Goal: Find specific fact: Find specific fact

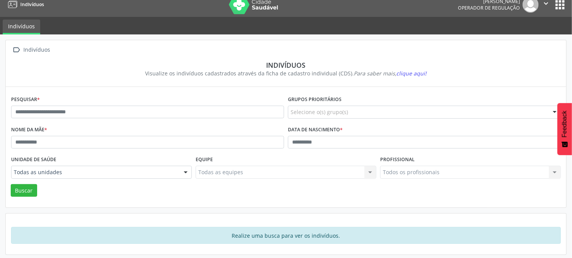
scroll to position [10, 0]
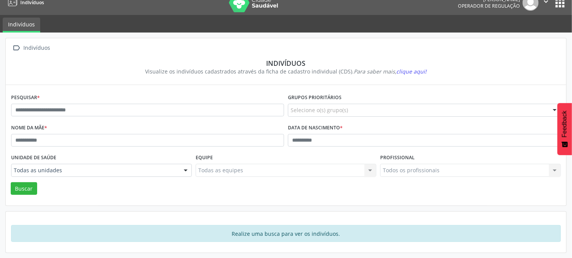
click at [562, 7] on button "apps" at bounding box center [560, 2] width 13 height 13
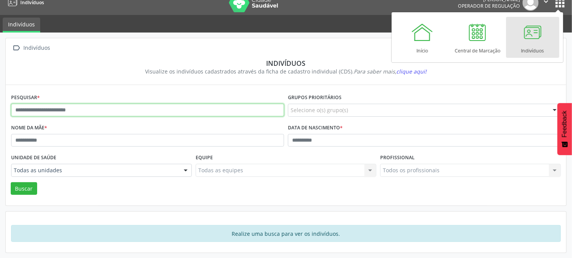
click at [121, 108] on input "text" at bounding box center [147, 110] width 273 height 13
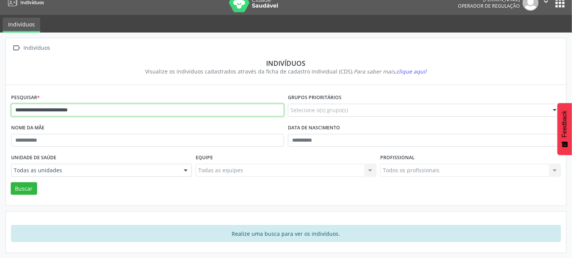
drag, startPoint x: 108, startPoint y: 109, endPoint x: 68, endPoint y: 118, distance: 40.9
click at [68, 118] on div "**********" at bounding box center [147, 107] width 277 height 30
type input "**********"
click at [11, 182] on button "Buscar" at bounding box center [24, 188] width 26 height 13
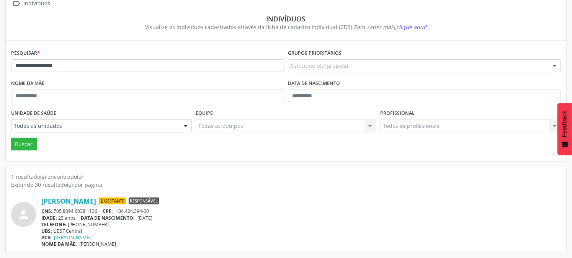
scroll to position [54, 0]
drag, startPoint x: 57, startPoint y: 211, endPoint x: 97, endPoint y: 209, distance: 39.9
click at [97, 209] on div "CNS: 705 8094 6038 1136 CPF: 134.424.394-00" at bounding box center [301, 211] width 520 height 7
copy div "705 8094 6038 1136"
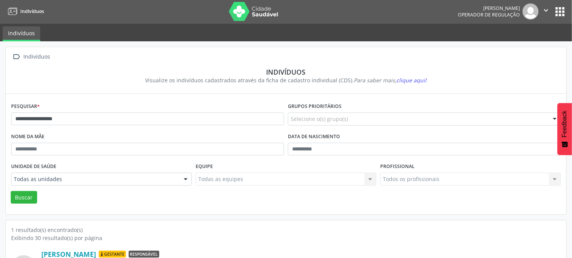
scroll to position [0, 0]
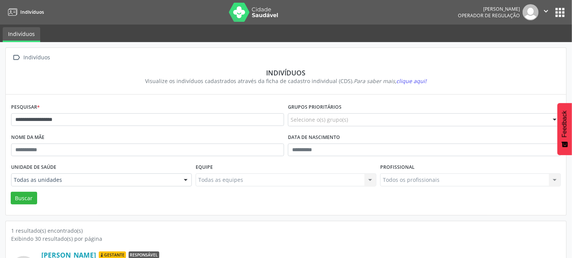
click at [565, 12] on button "apps" at bounding box center [560, 12] width 13 height 13
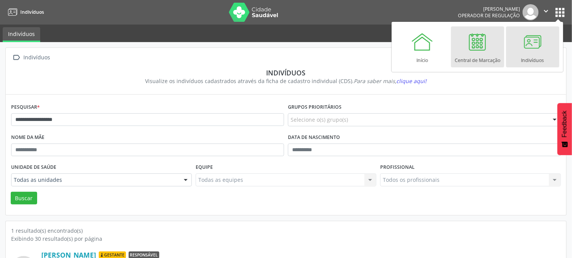
click at [459, 57] on div "Central de Marcação" at bounding box center [478, 58] width 46 height 10
